Goal: Book appointment/travel/reservation

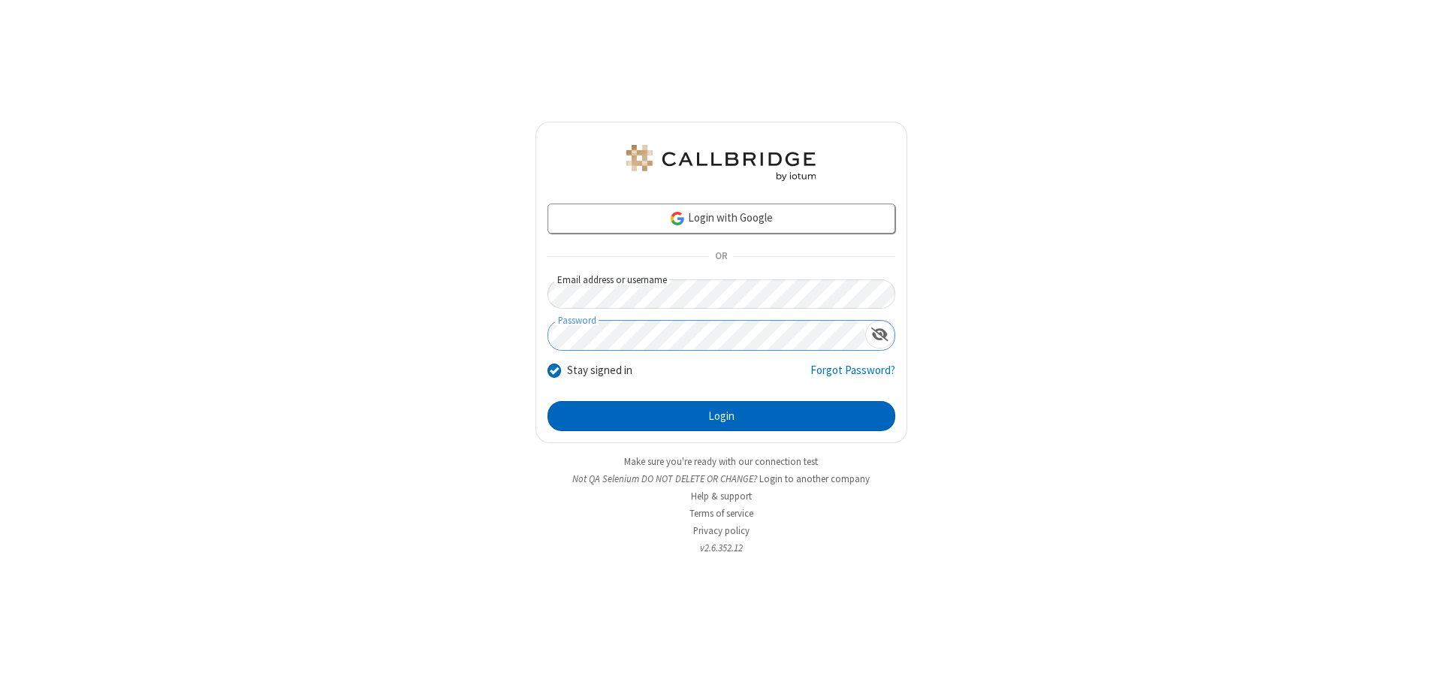
click at [721, 416] on button "Login" at bounding box center [722, 416] width 348 height 30
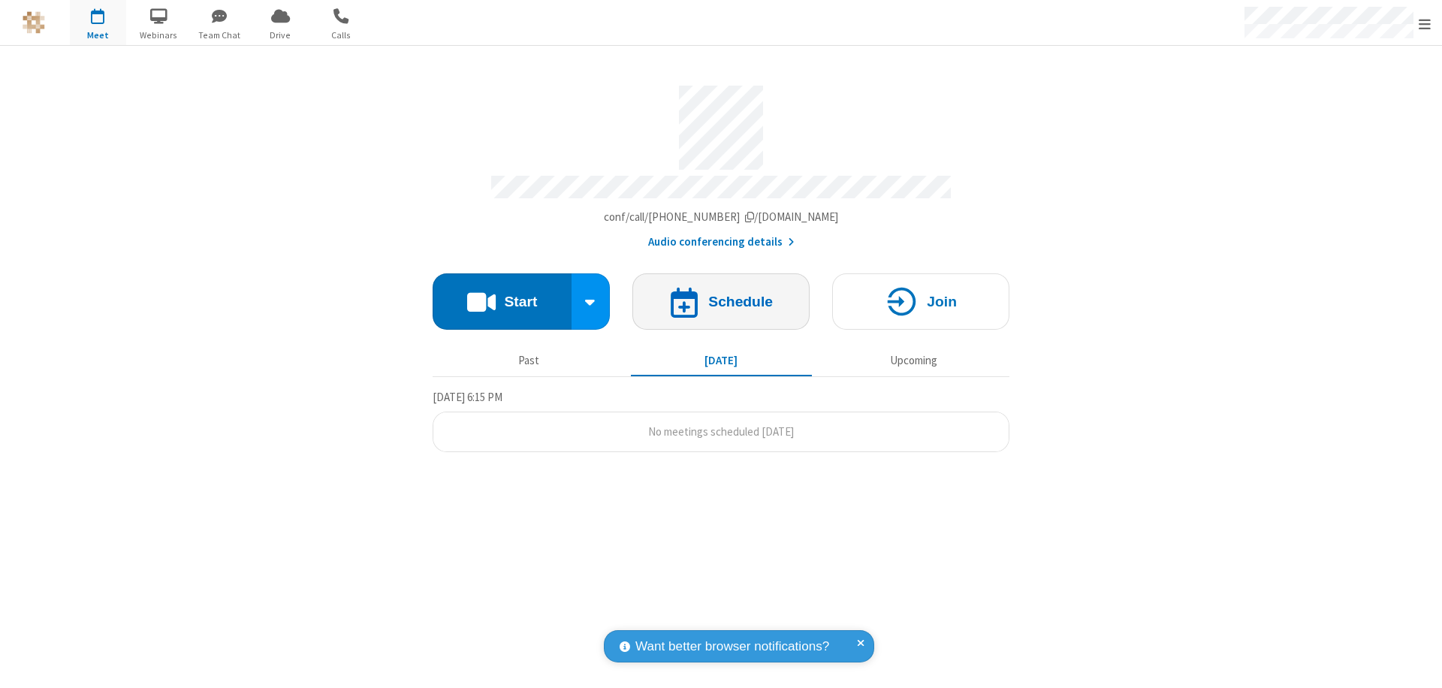
click at [721, 294] on h4 "Schedule" at bounding box center [740, 301] width 65 height 14
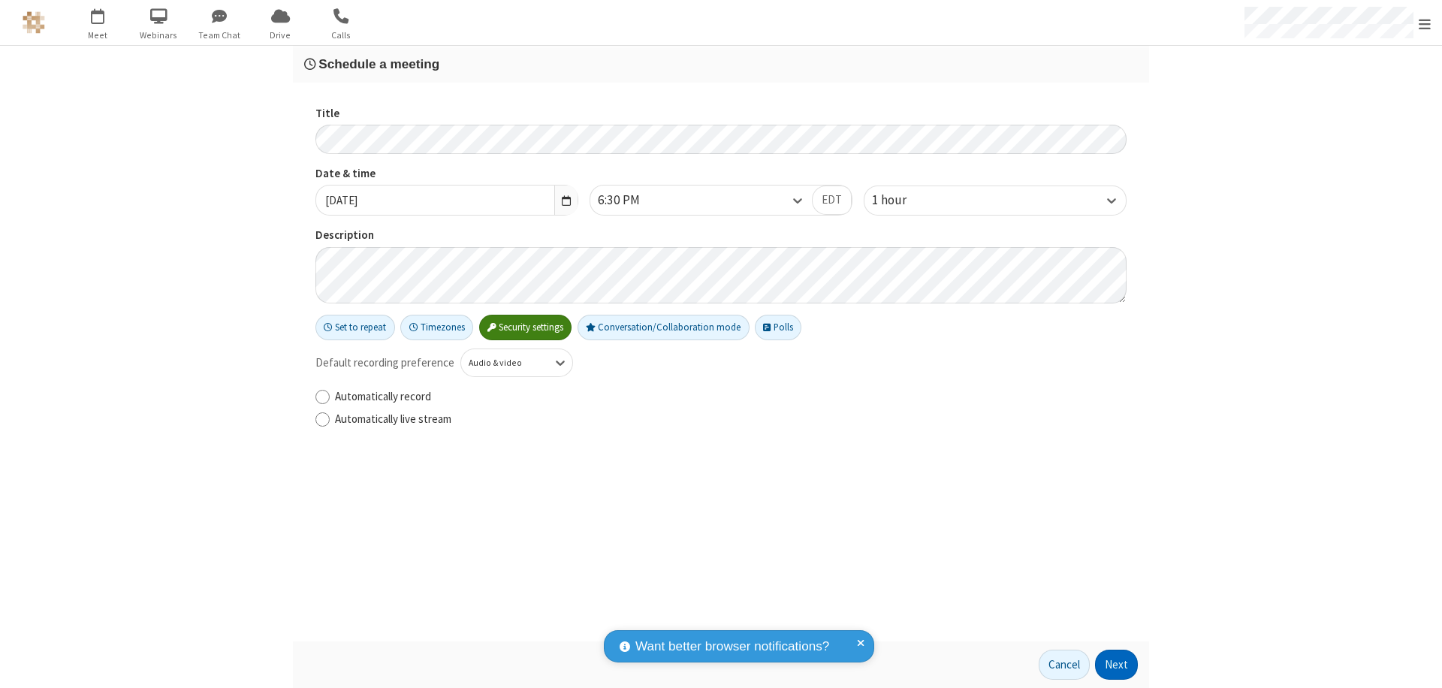
click at [1117, 665] on button "Next" at bounding box center [1116, 665] width 43 height 30
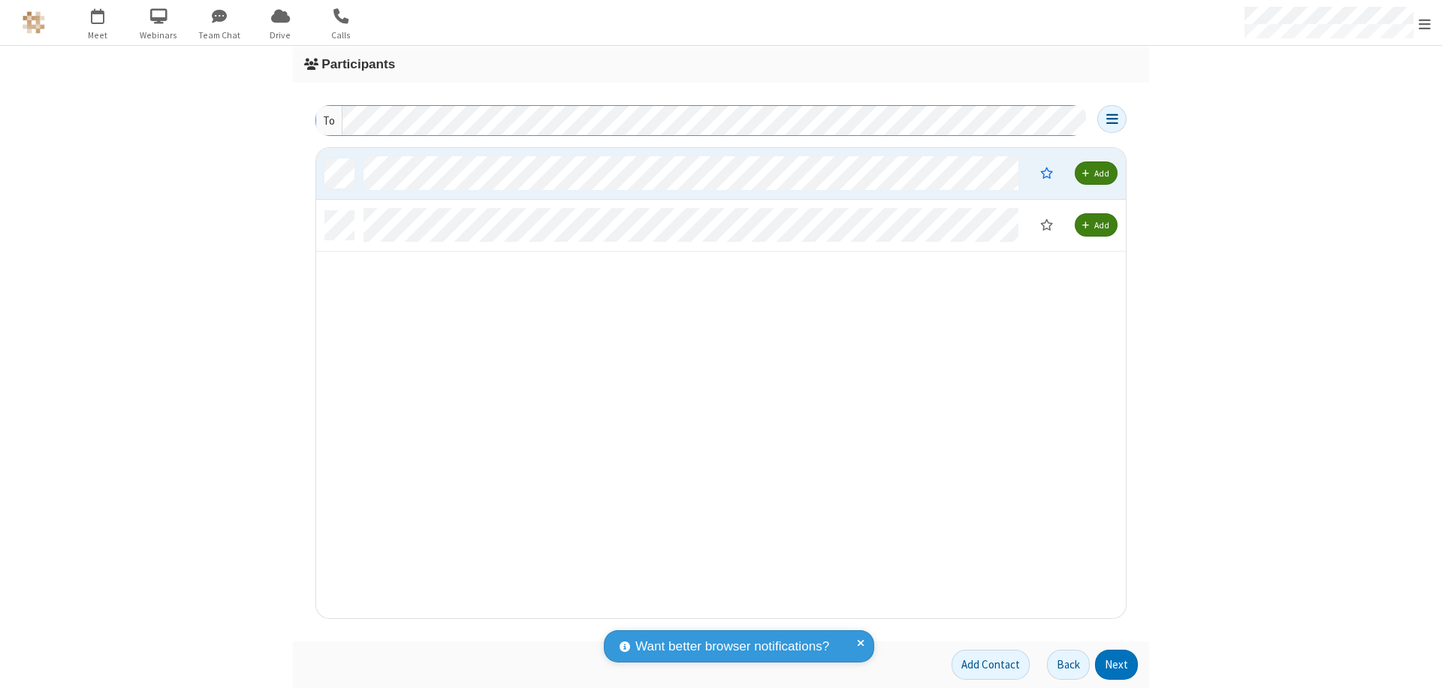
scroll to position [459, 799]
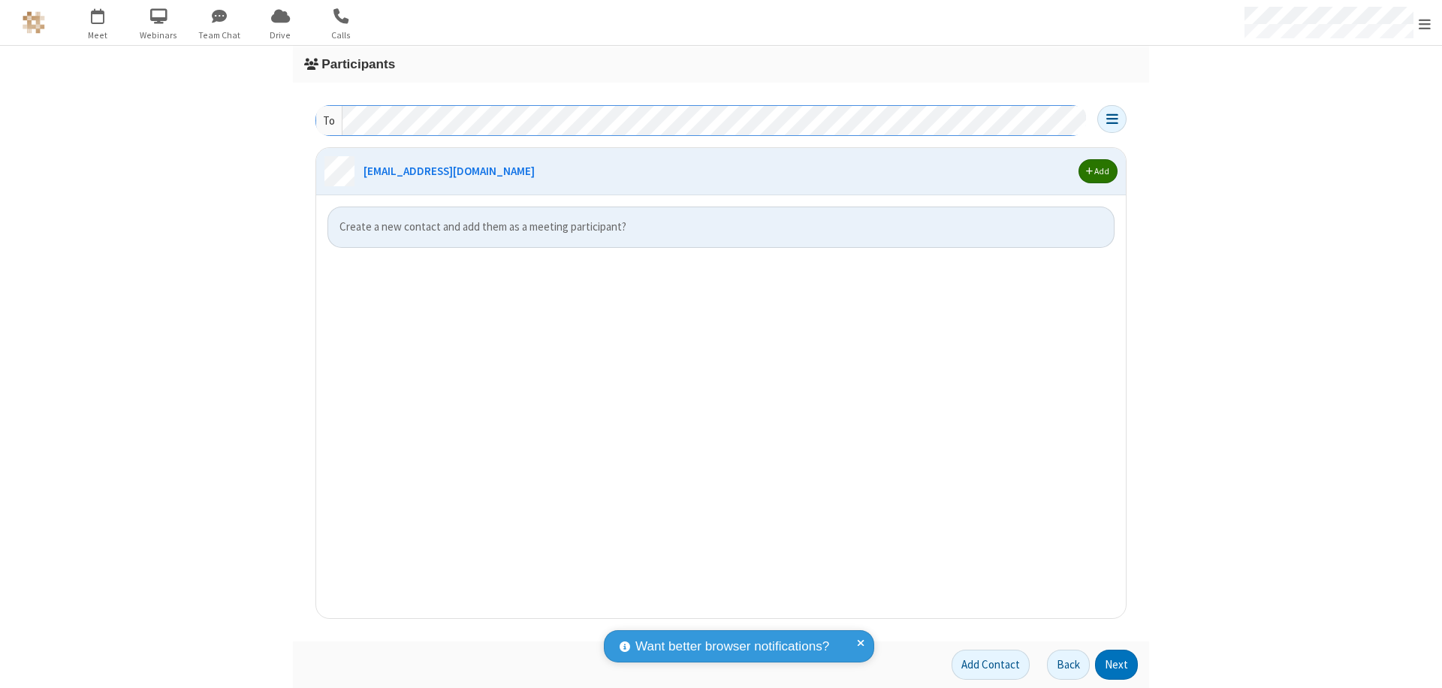
click at [1089, 171] on span "button" at bounding box center [1089, 171] width 7 height 9
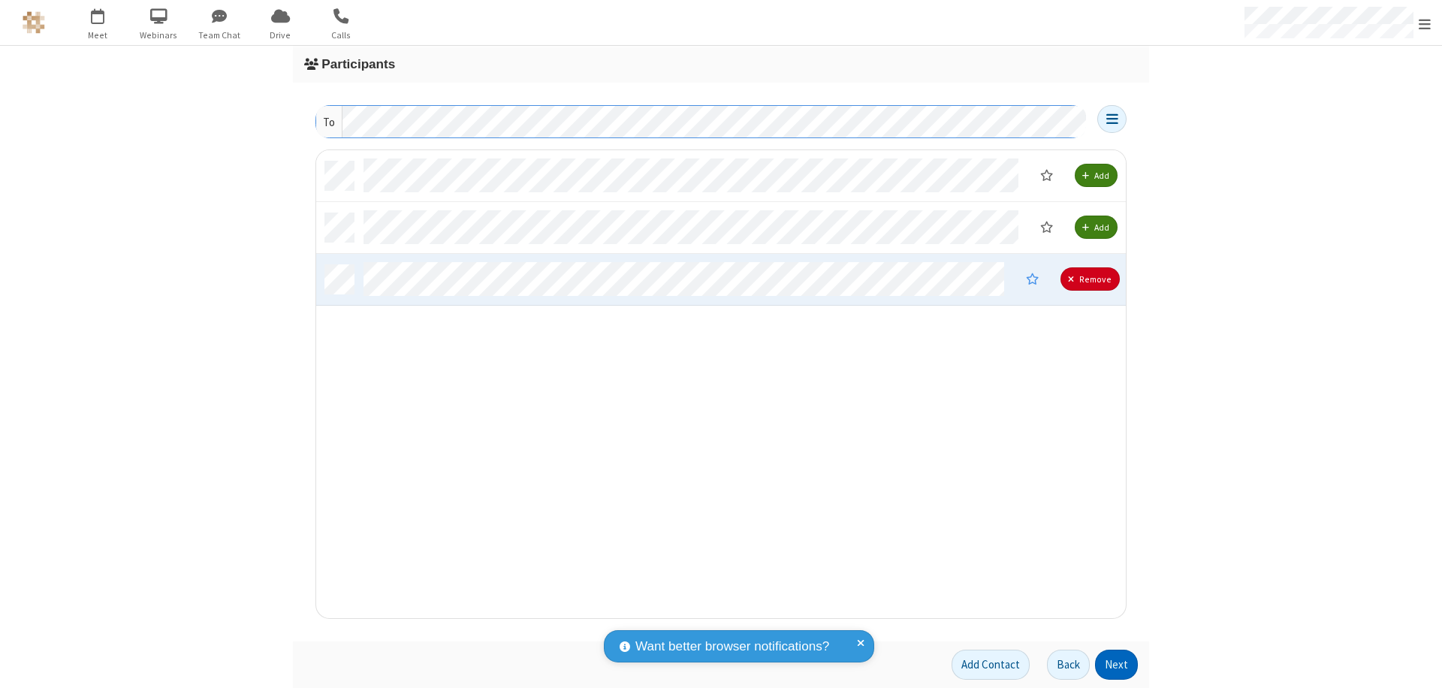
click at [1117, 665] on button "Next" at bounding box center [1116, 665] width 43 height 30
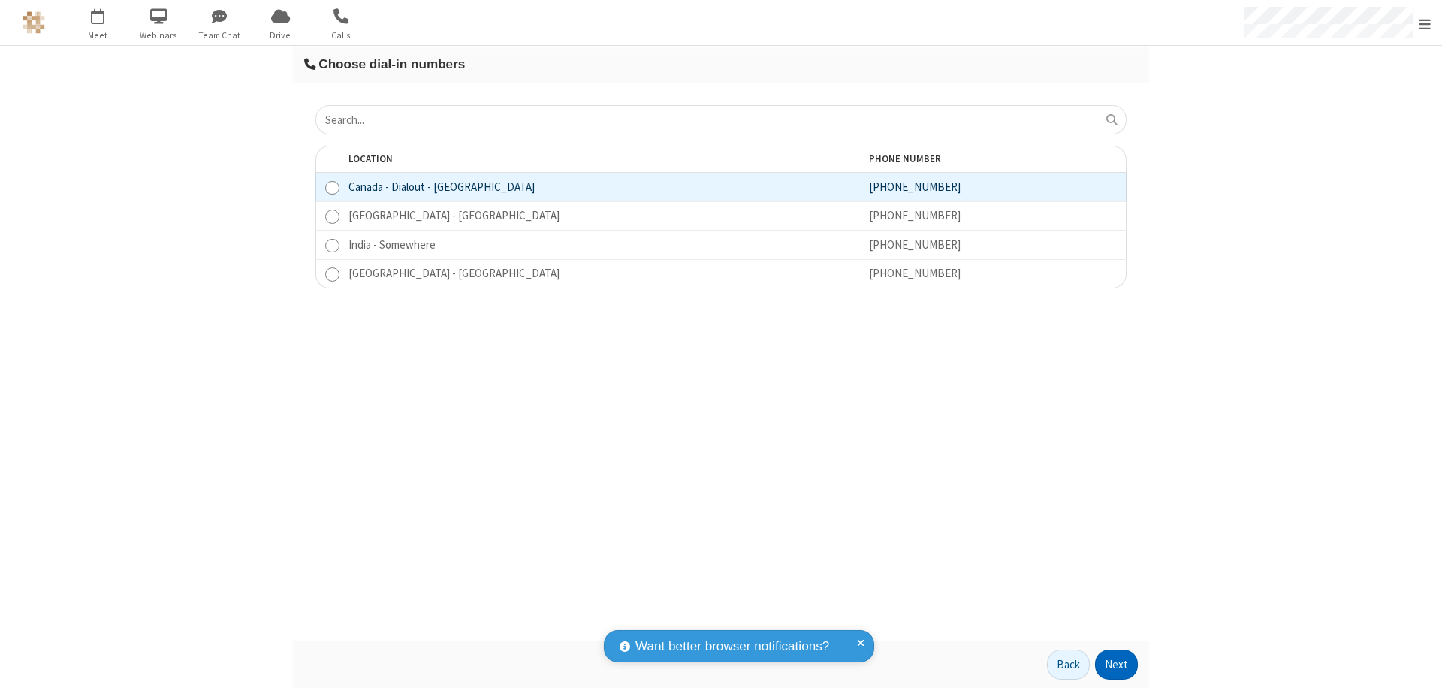
click at [1117, 665] on button "Next" at bounding box center [1116, 665] width 43 height 30
